Goal: Task Accomplishment & Management: Use online tool/utility

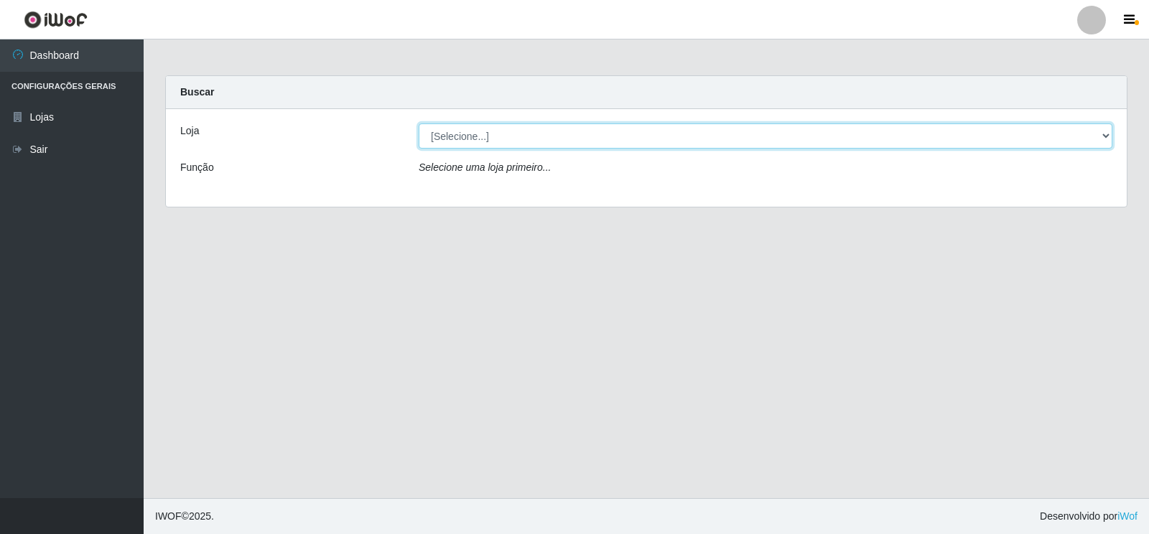
click at [1104, 131] on select "[Selecione...] Atacado Vem - [STREET_ADDRESS]" at bounding box center [766, 136] width 694 height 25
select select "455"
click at [419, 124] on select "[Selecione...] Atacado Vem - [STREET_ADDRESS]" at bounding box center [766, 136] width 694 height 25
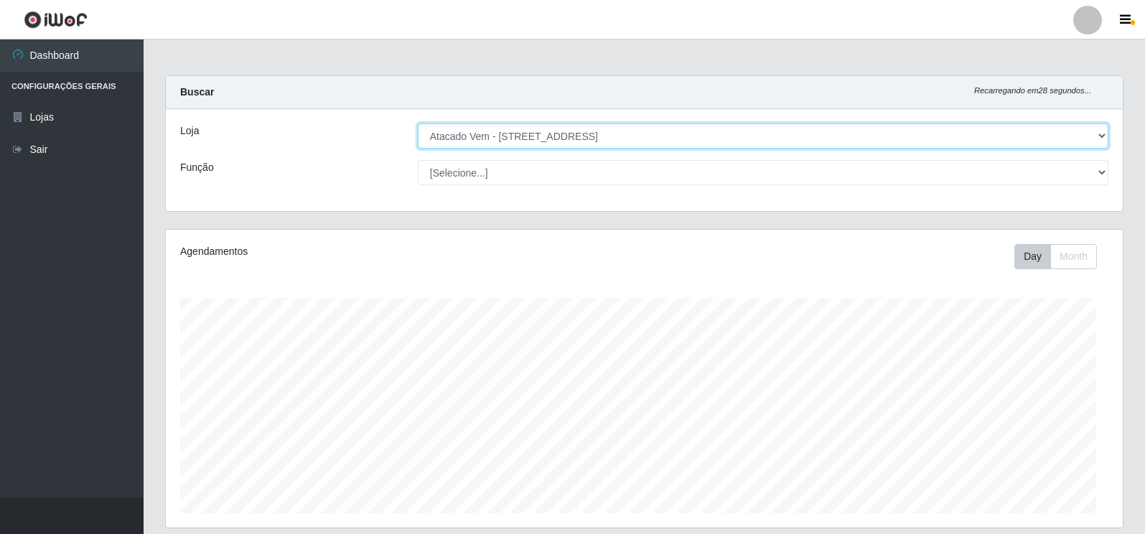
scroll to position [298, 957]
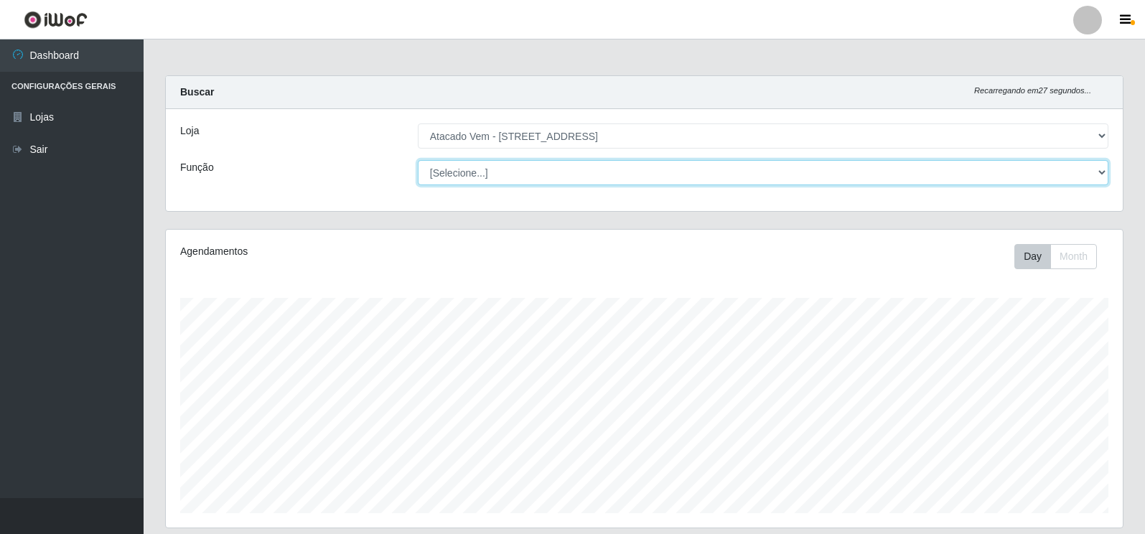
click at [1101, 168] on select "[Selecione...] Carregador e Descarregador de Caminhão Carregador e Descarregado…" at bounding box center [763, 172] width 691 height 25
select select "24"
click at [418, 160] on select "[Selecione...] Carregador e Descarregador de Caminhão Carregador e Descarregado…" at bounding box center [763, 172] width 691 height 25
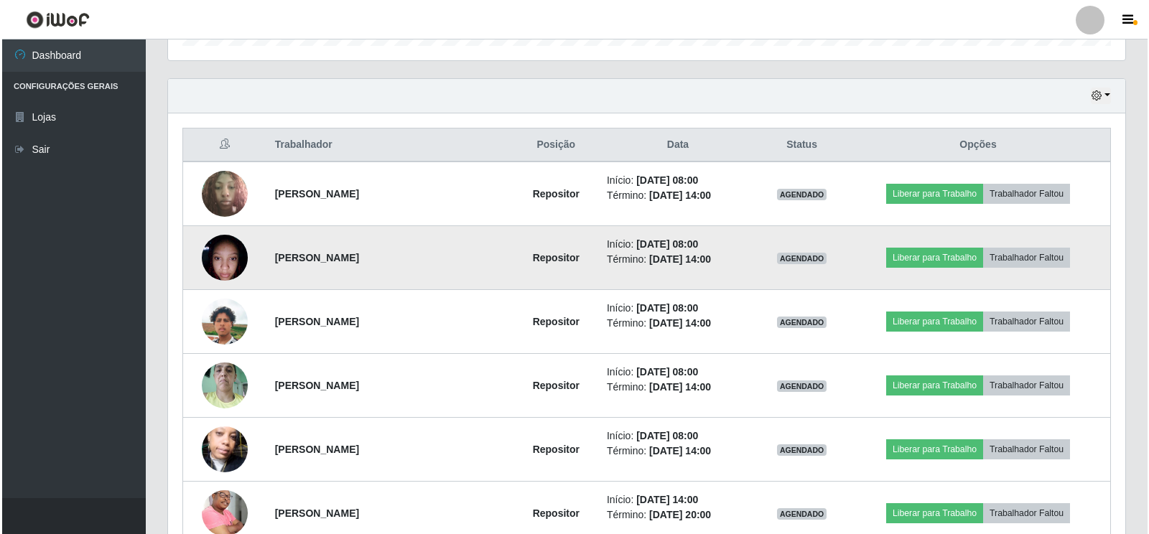
scroll to position [503, 0]
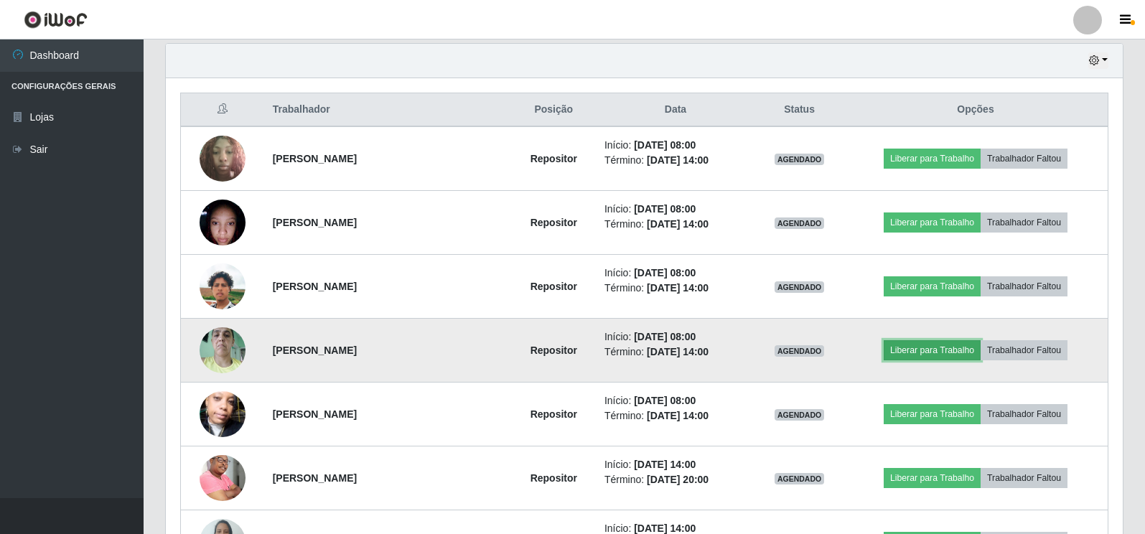
click at [947, 350] on button "Liberar para Trabalho" at bounding box center [932, 350] width 97 height 20
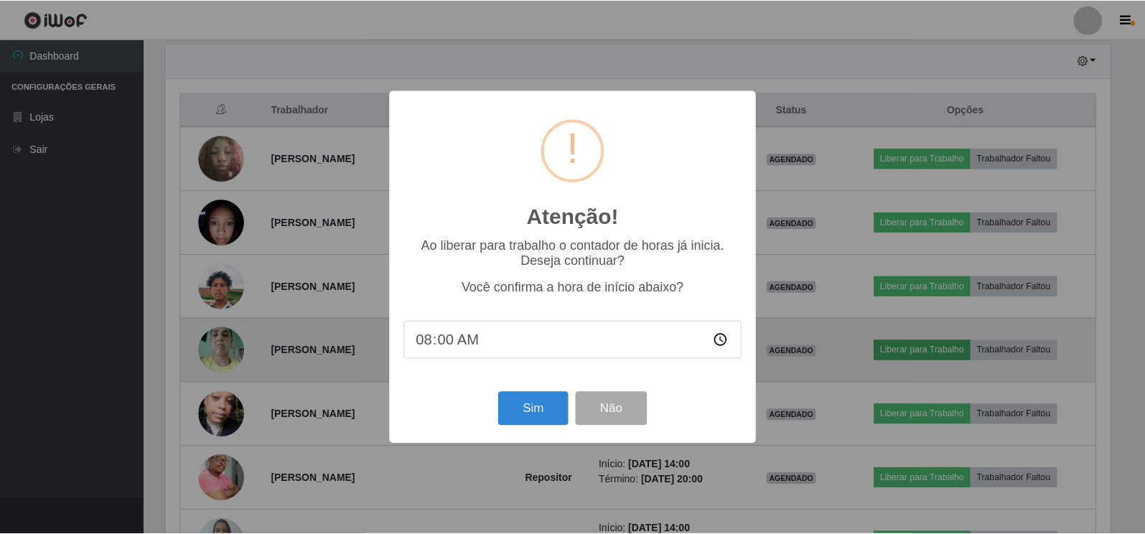
scroll to position [298, 949]
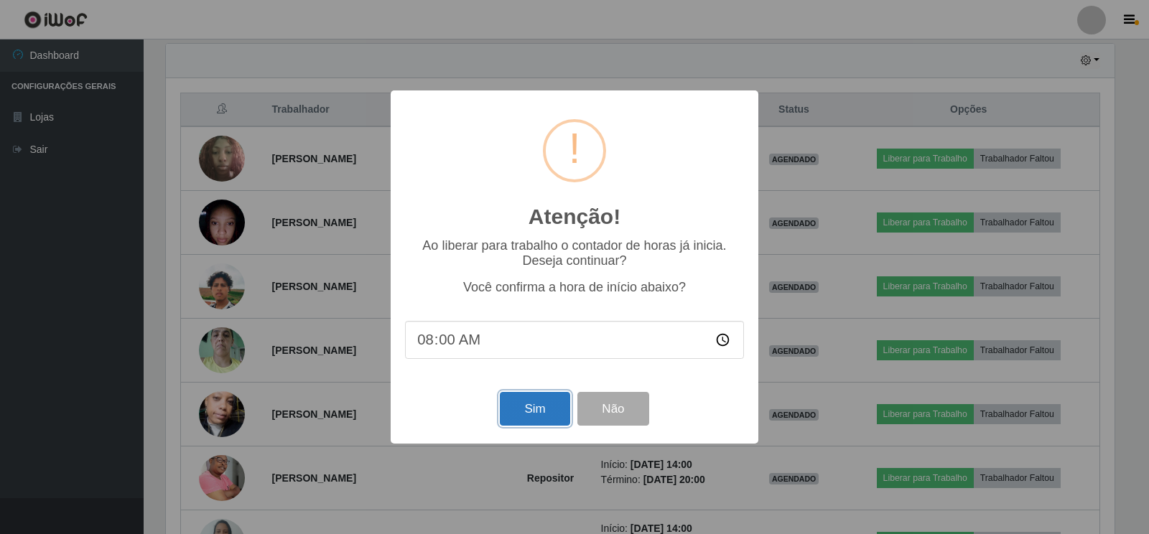
click at [532, 410] on button "Sim" at bounding box center [535, 409] width 70 height 34
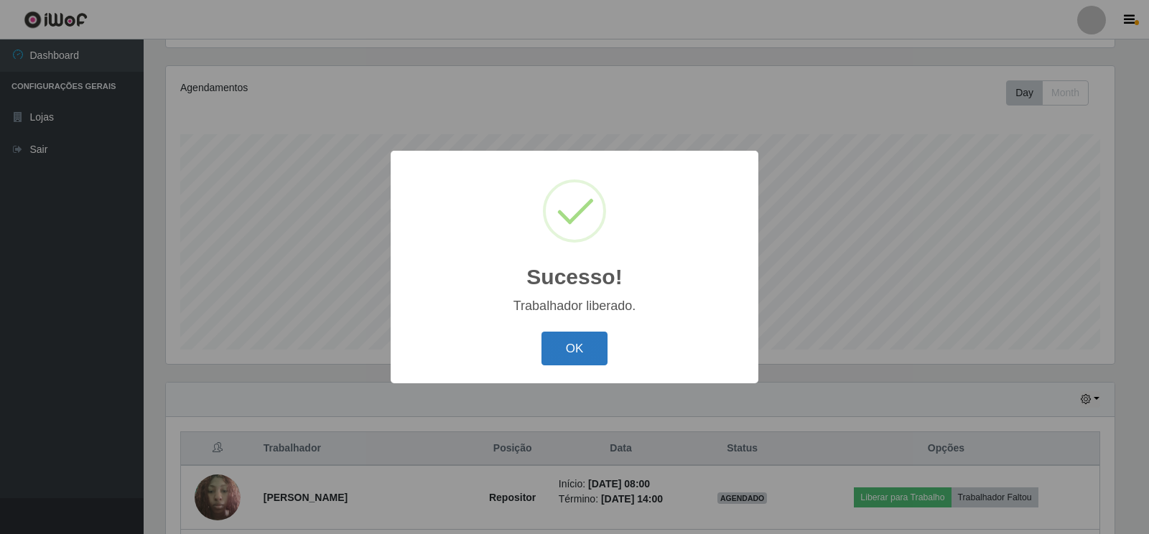
click at [565, 347] on button "OK" at bounding box center [574, 349] width 67 height 34
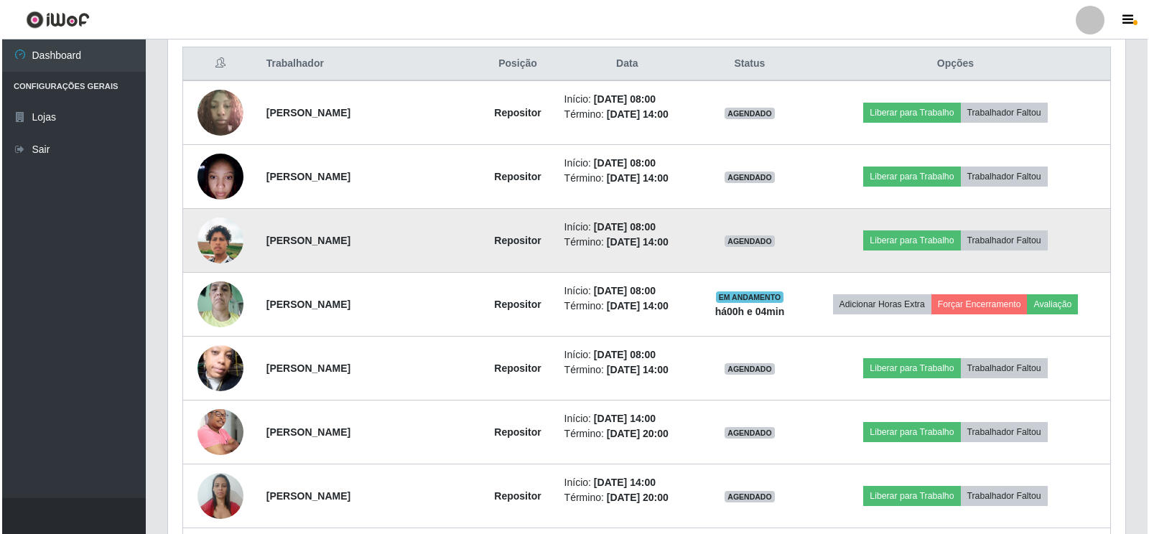
scroll to position [523, 0]
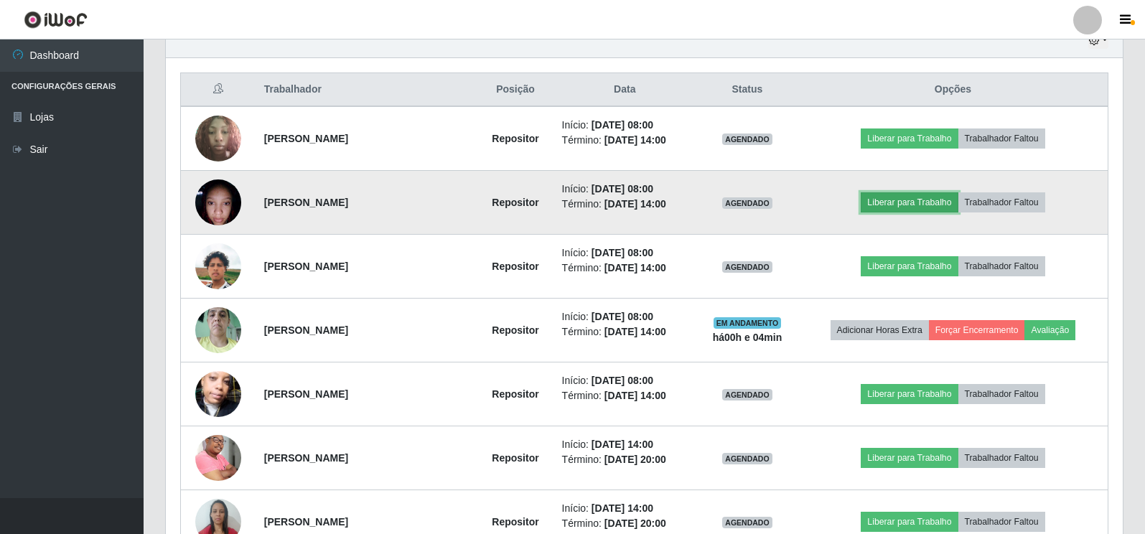
click at [914, 203] on button "Liberar para Trabalho" at bounding box center [909, 202] width 97 height 20
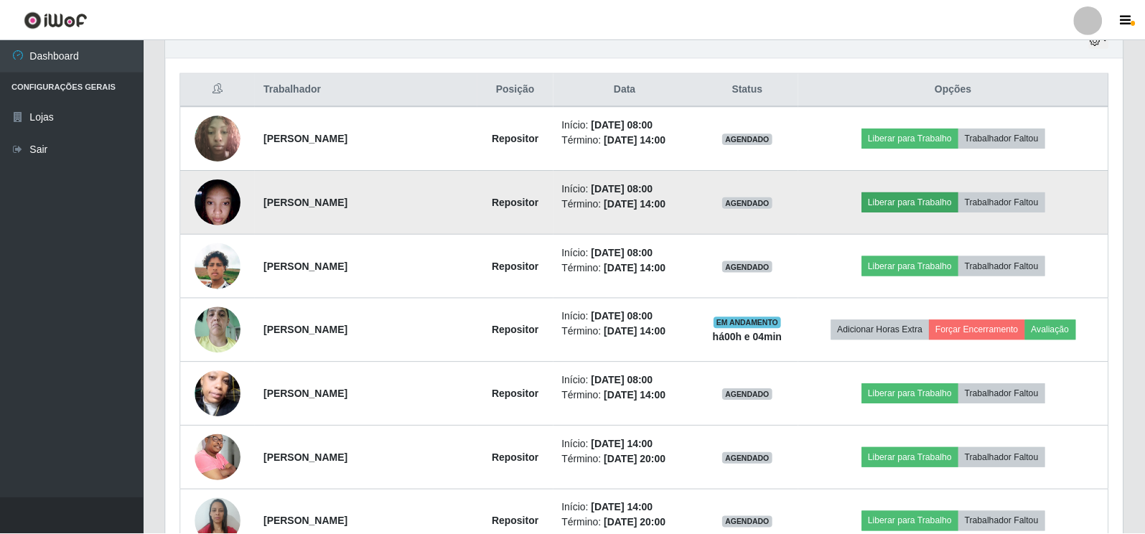
scroll to position [298, 949]
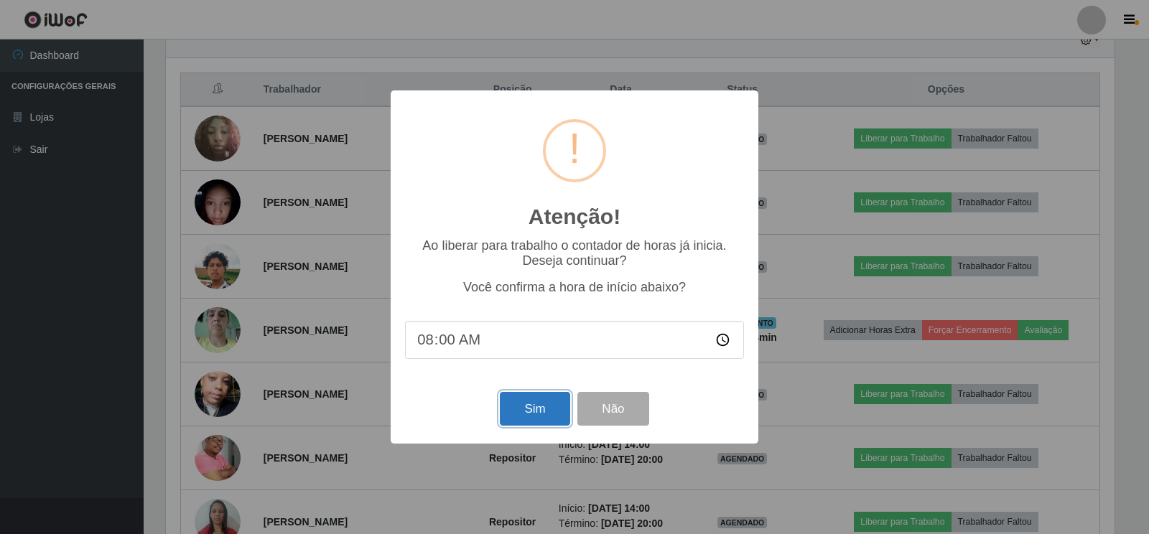
click at [518, 406] on button "Sim" at bounding box center [535, 409] width 70 height 34
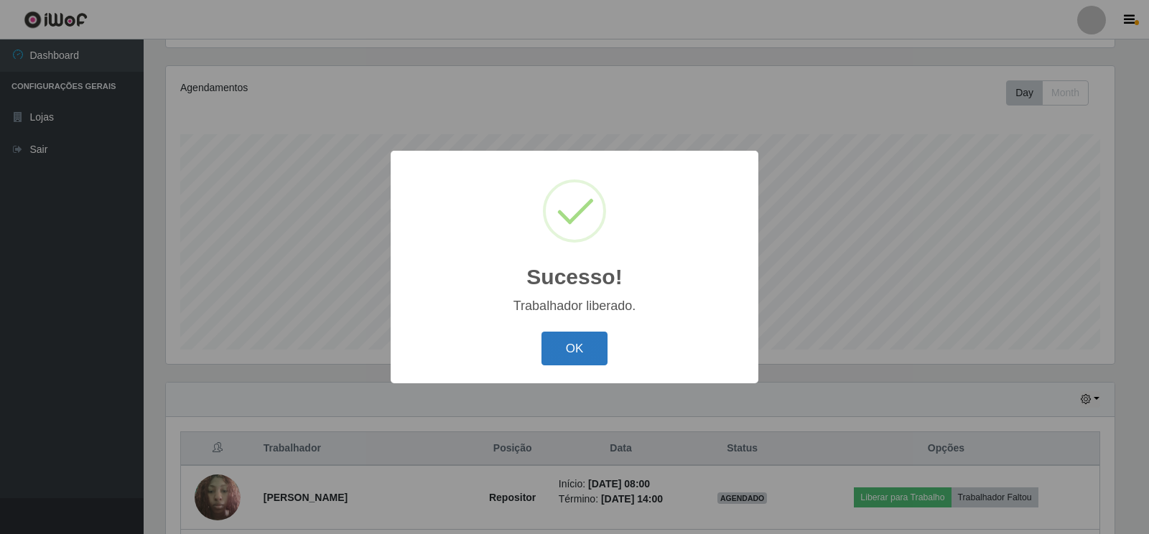
click at [573, 351] on button "OK" at bounding box center [574, 349] width 67 height 34
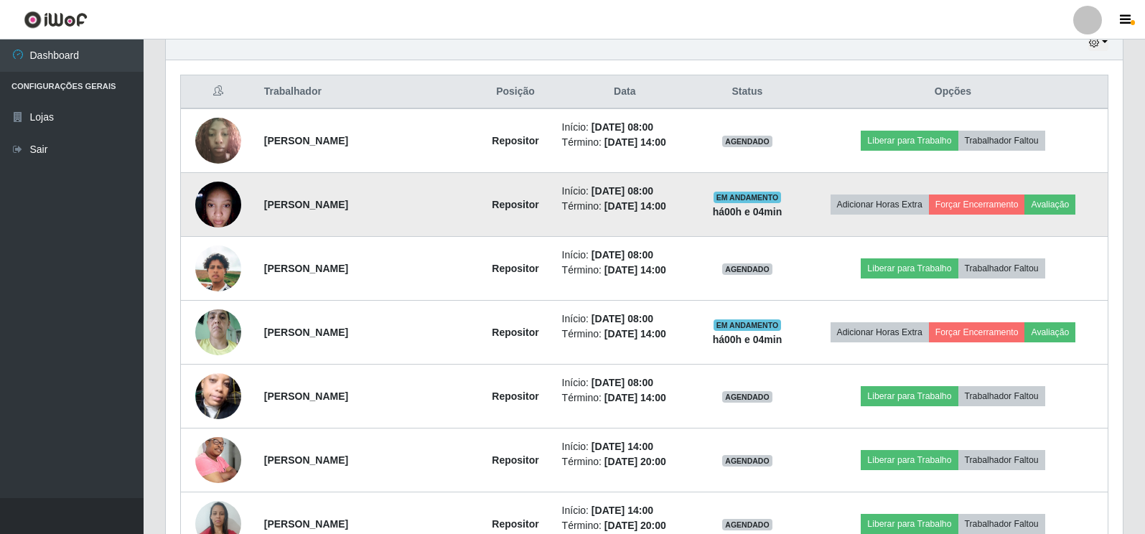
scroll to position [595, 0]
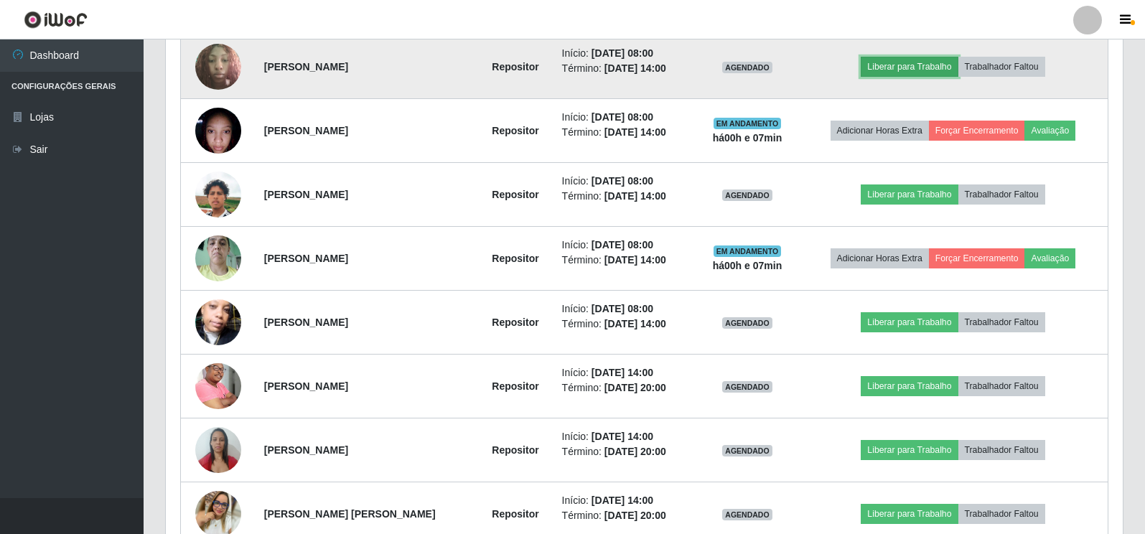
click at [930, 65] on button "Liberar para Trabalho" at bounding box center [909, 67] width 97 height 20
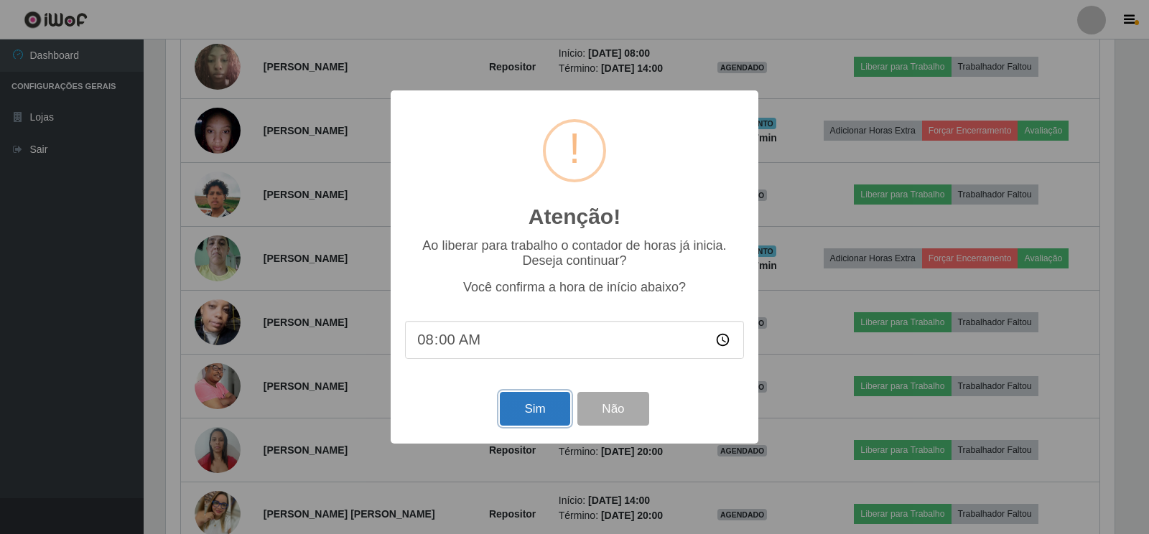
click at [534, 414] on button "Sim" at bounding box center [535, 409] width 70 height 34
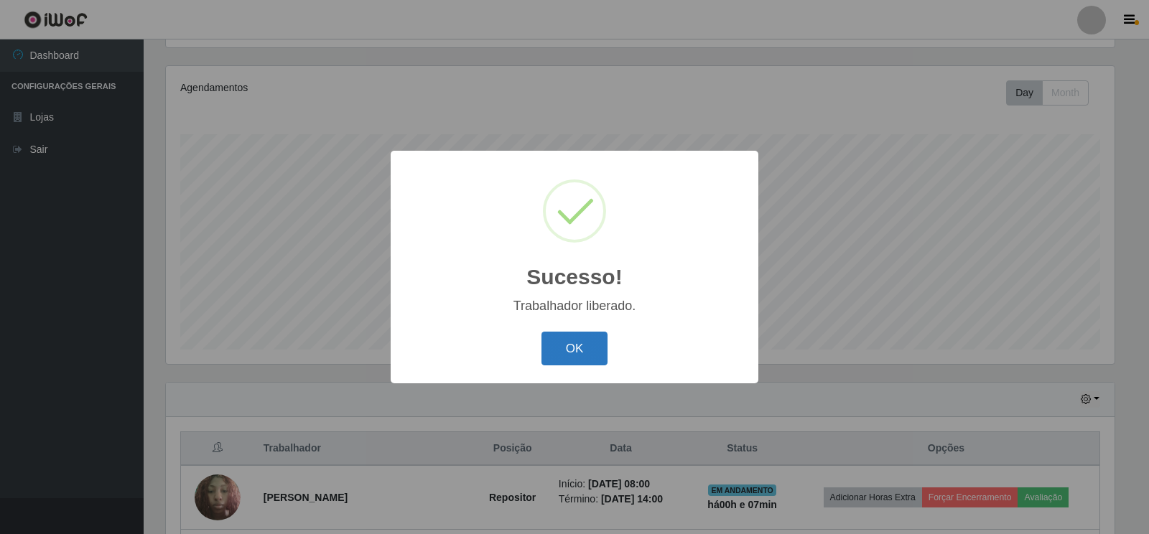
click at [588, 349] on button "OK" at bounding box center [574, 349] width 67 height 34
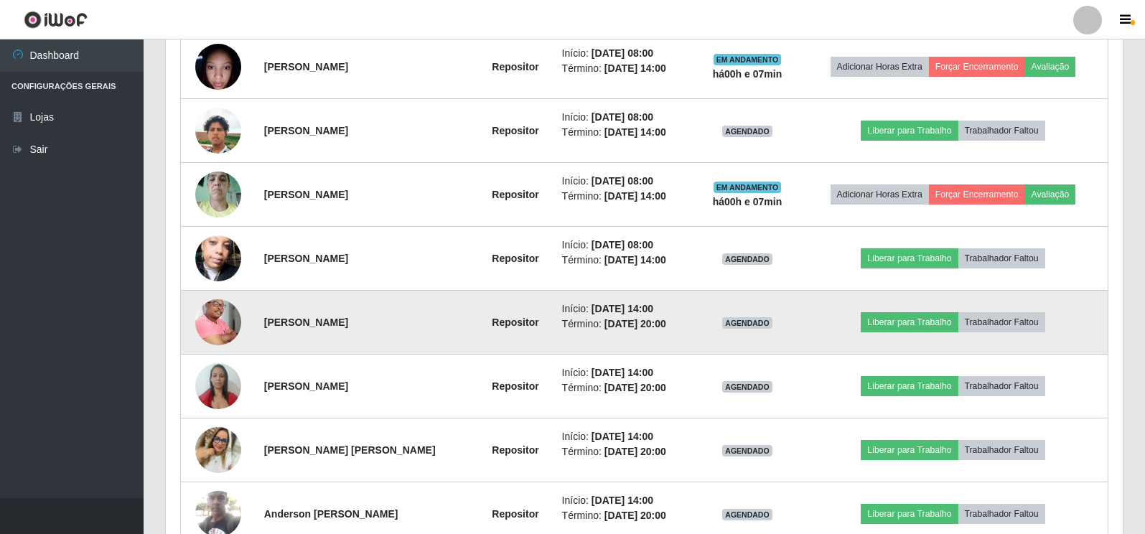
scroll to position [666, 0]
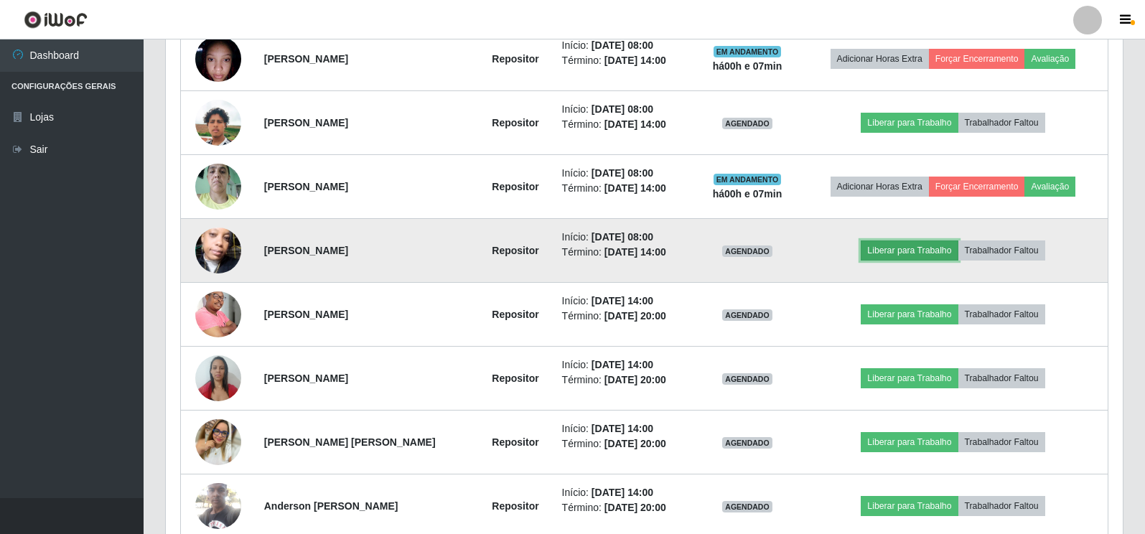
click at [908, 251] on button "Liberar para Trabalho" at bounding box center [909, 251] width 97 height 20
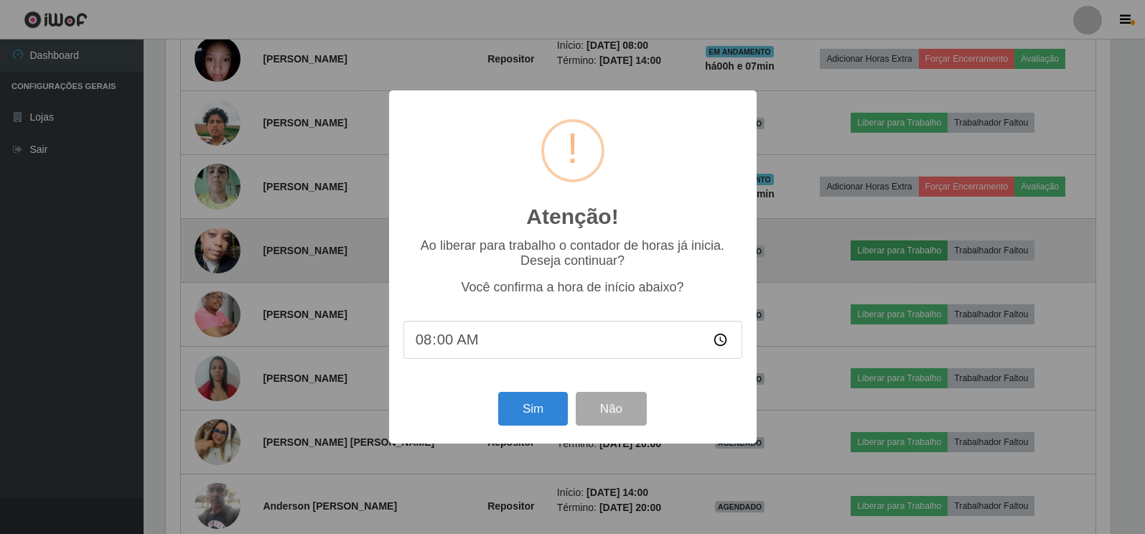
scroll to position [298, 949]
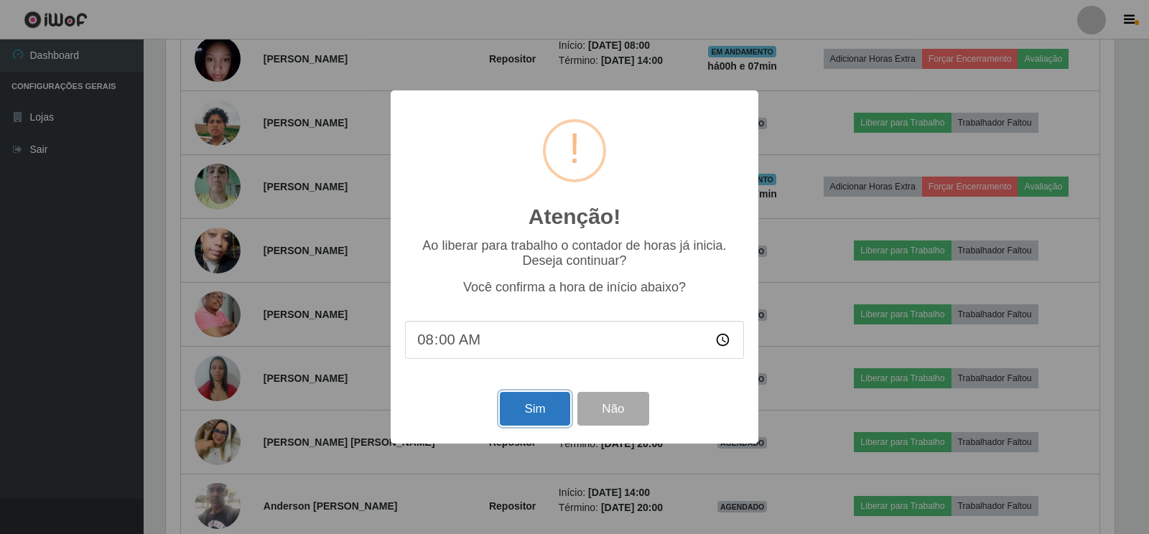
click at [515, 406] on button "Sim" at bounding box center [535, 409] width 70 height 34
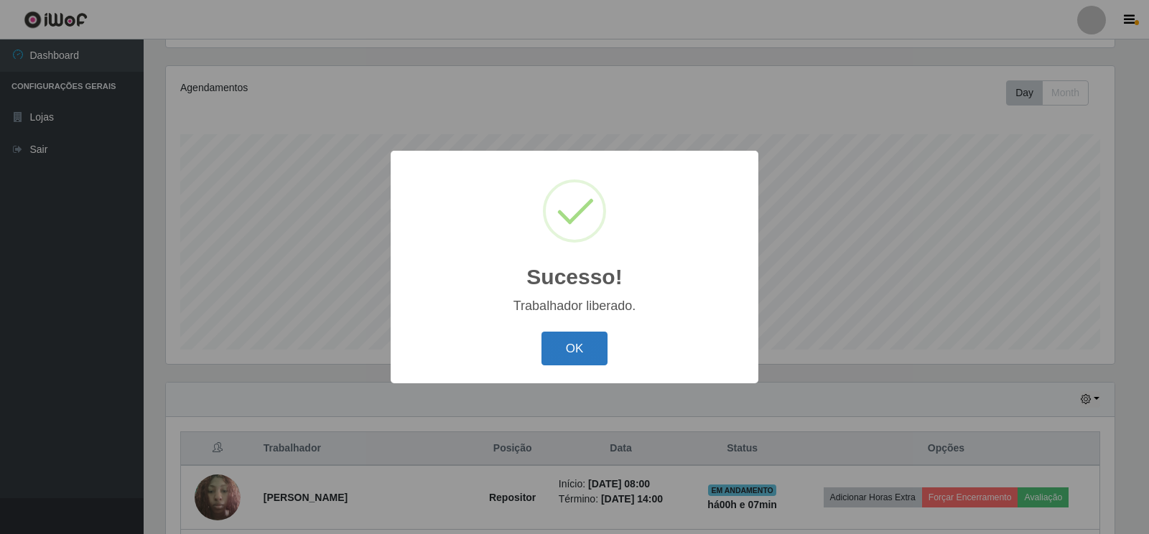
click at [572, 345] on button "OK" at bounding box center [574, 349] width 67 height 34
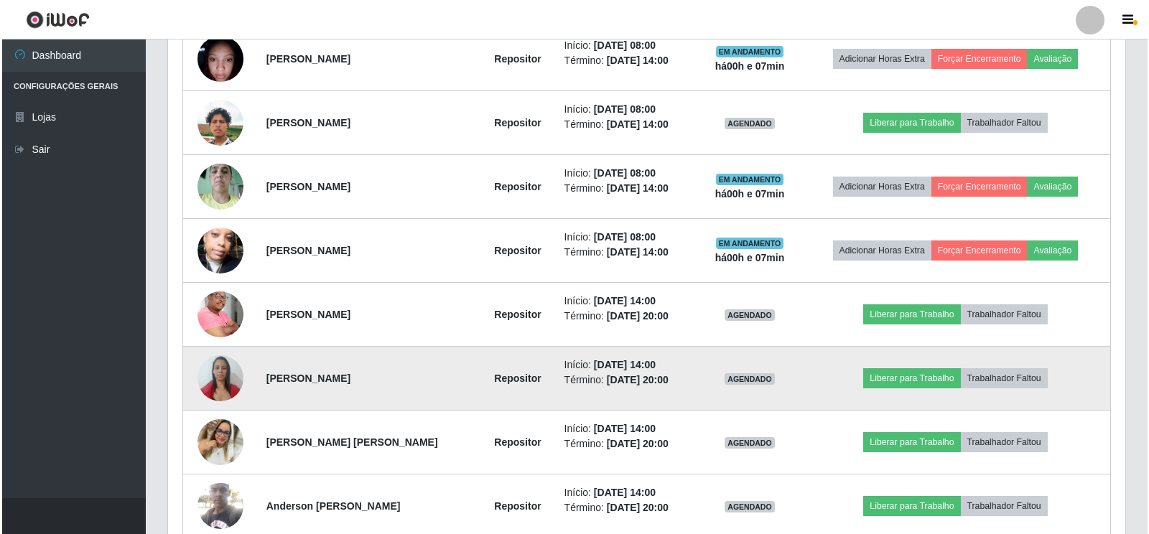
scroll to position [523, 0]
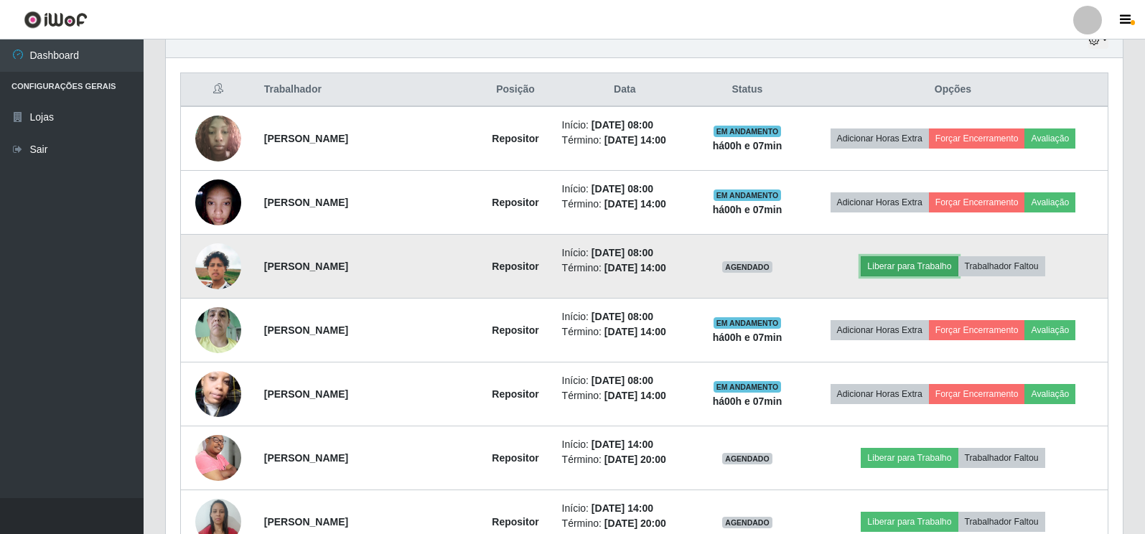
click at [913, 266] on button "Liberar para Trabalho" at bounding box center [909, 266] width 97 height 20
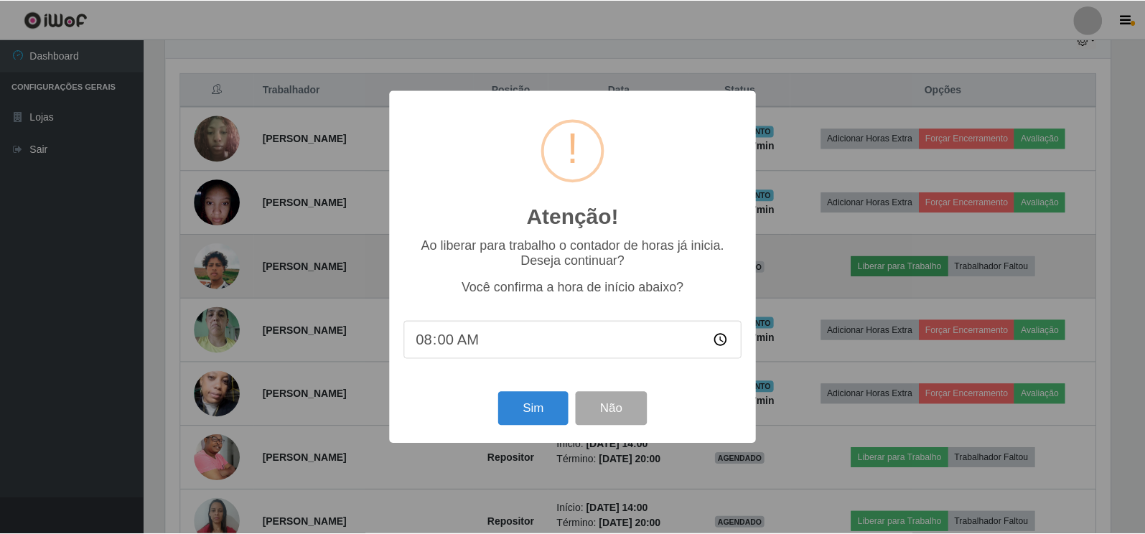
scroll to position [298, 949]
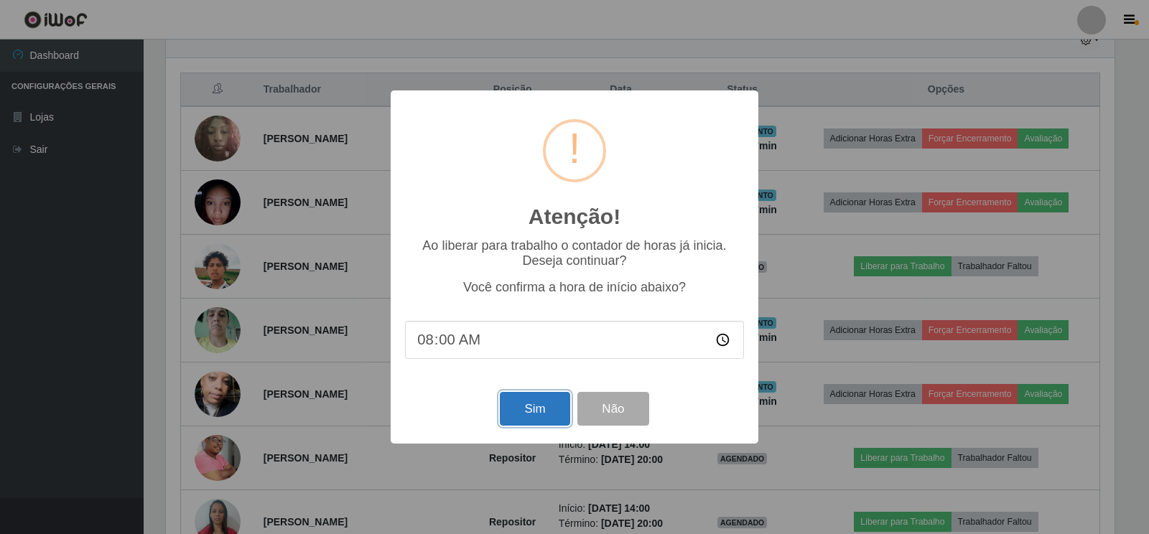
click at [506, 408] on button "Sim" at bounding box center [535, 409] width 70 height 34
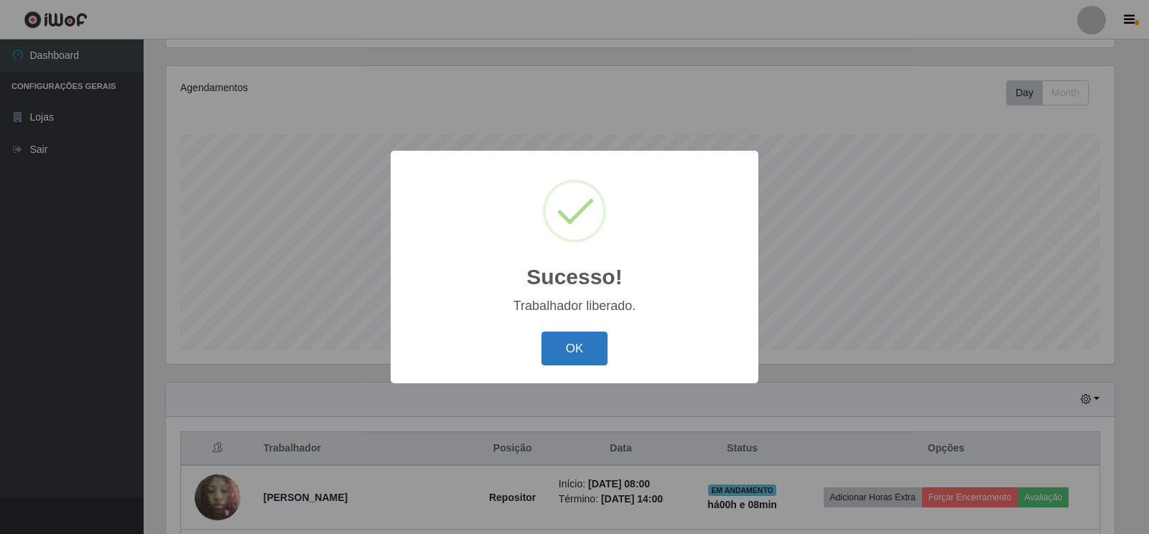
click at [562, 353] on button "OK" at bounding box center [574, 349] width 67 height 34
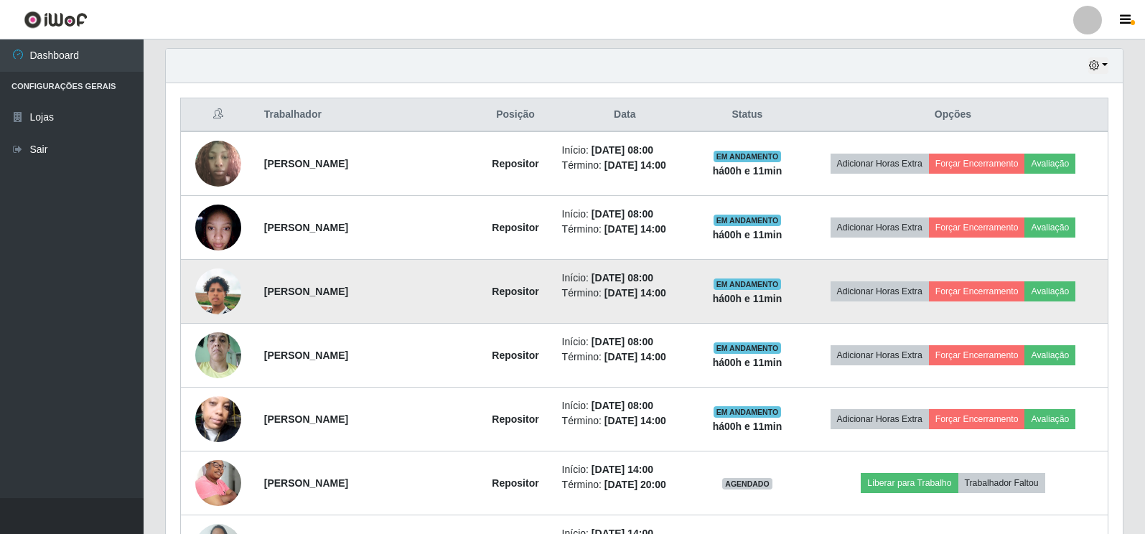
scroll to position [523, 0]
